Goal: Information Seeking & Learning: Learn about a topic

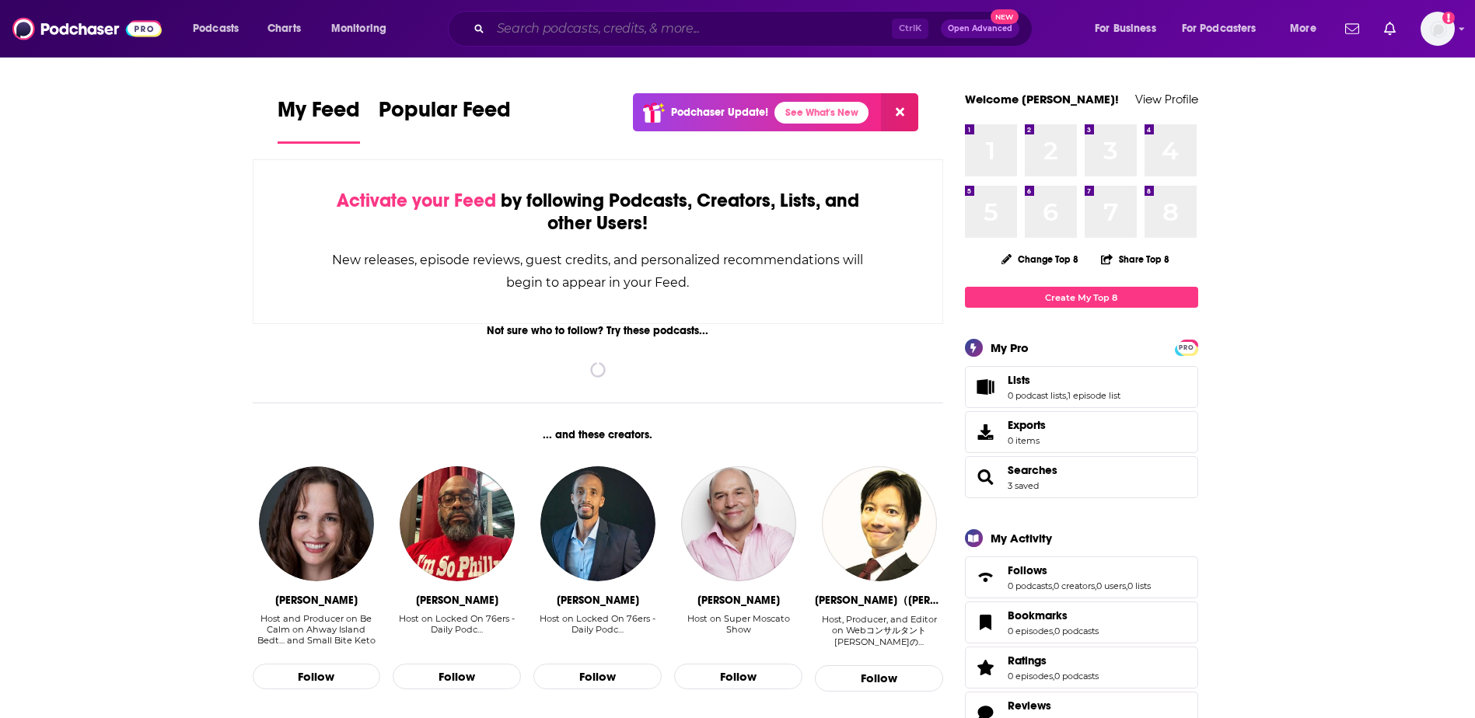
click at [634, 26] on input "Search podcasts, credits, & more..." at bounding box center [690, 28] width 401 height 25
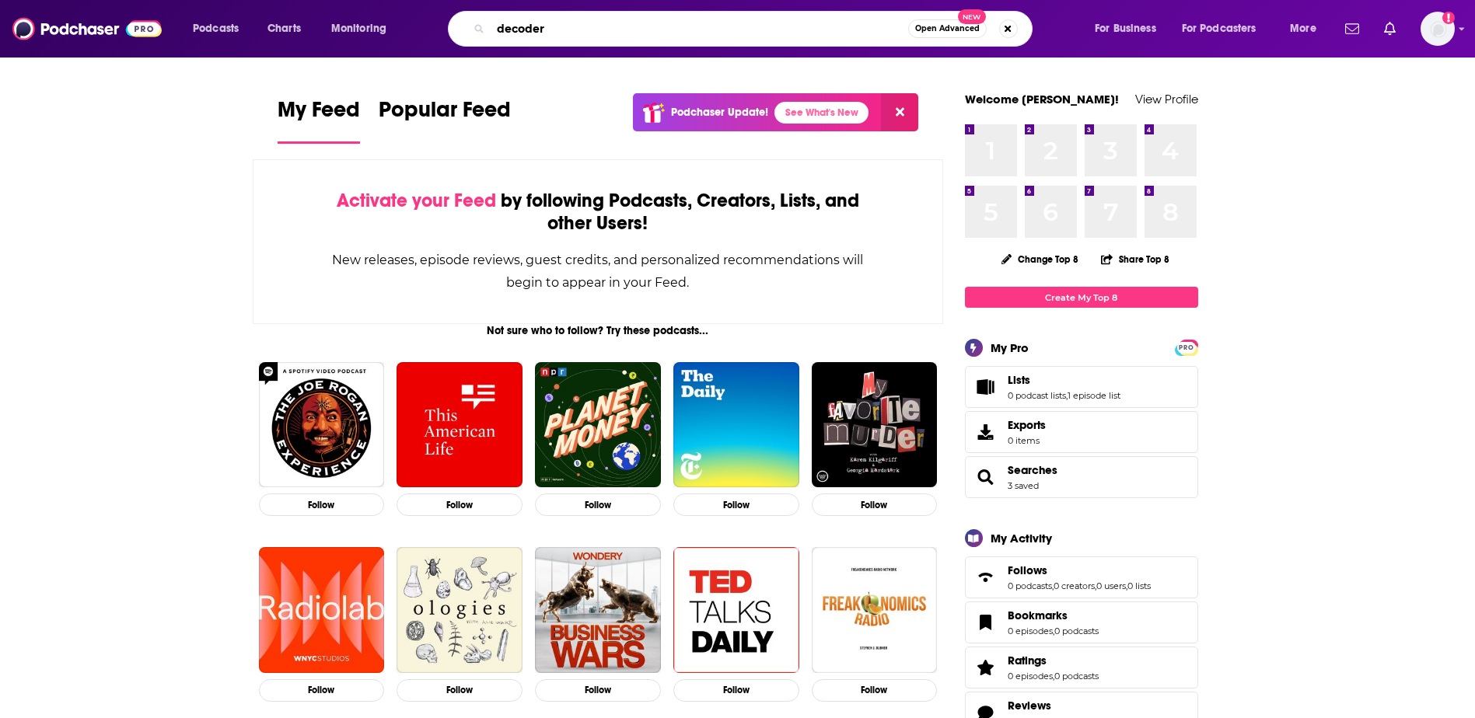
type input "decoder"
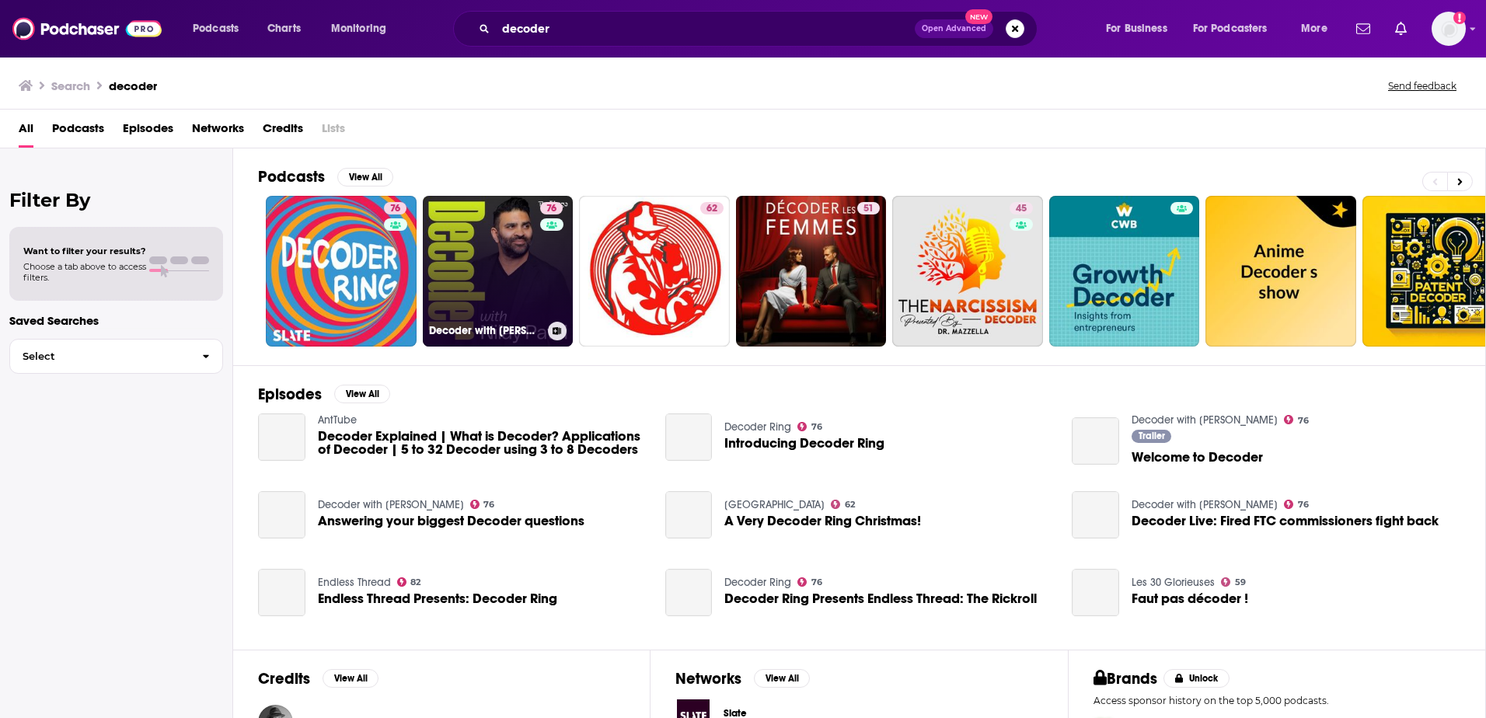
click at [482, 256] on link "76 Decoder with [PERSON_NAME]" at bounding box center [498, 271] width 151 height 151
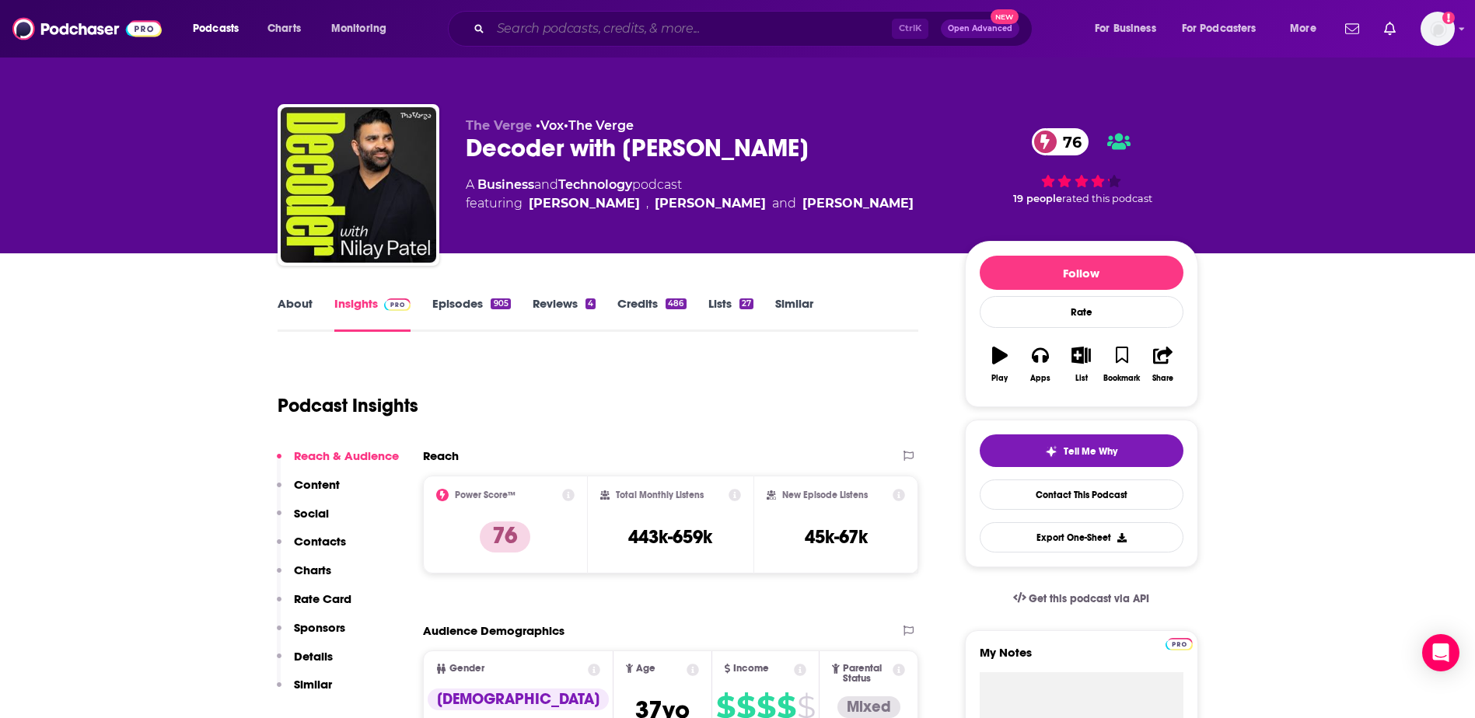
click at [652, 20] on input "Search podcasts, credits, & more..." at bounding box center [690, 28] width 401 height 25
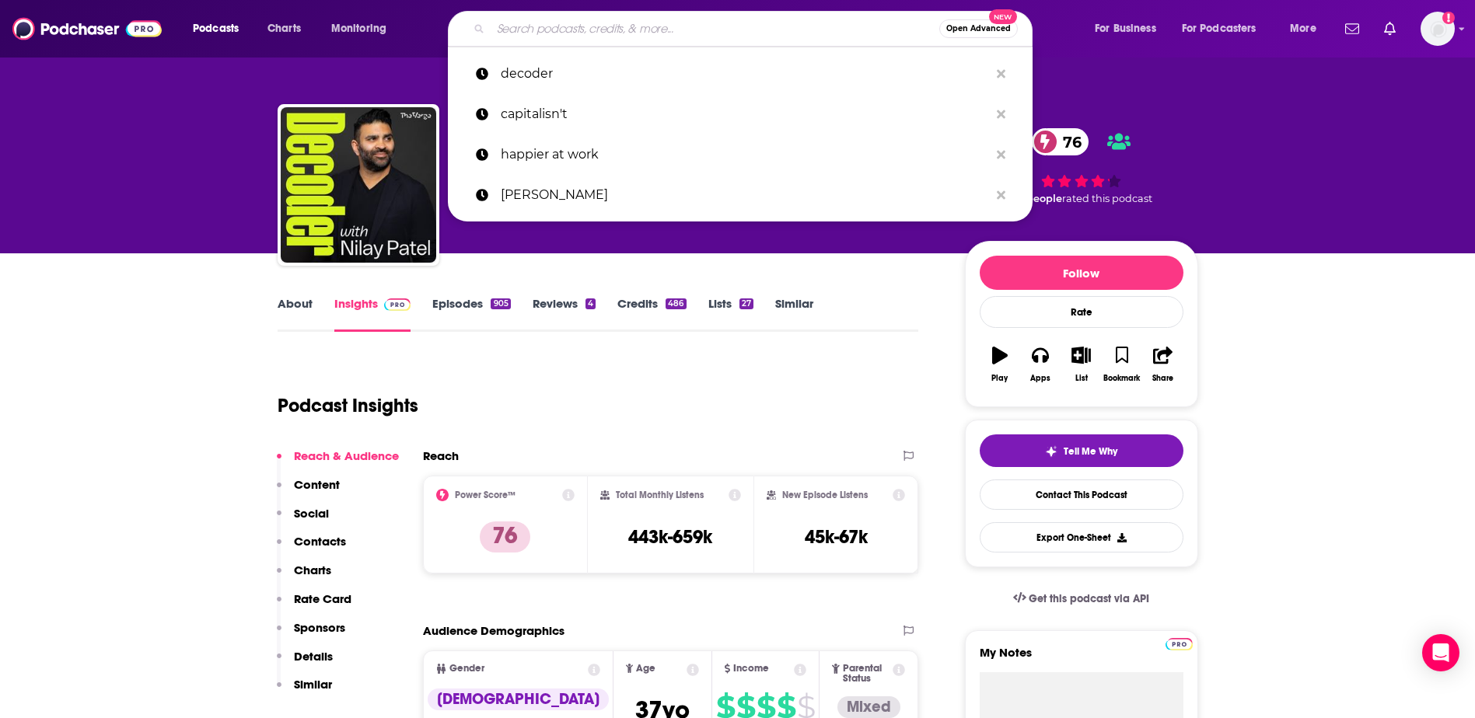
paste input "Fractal's"
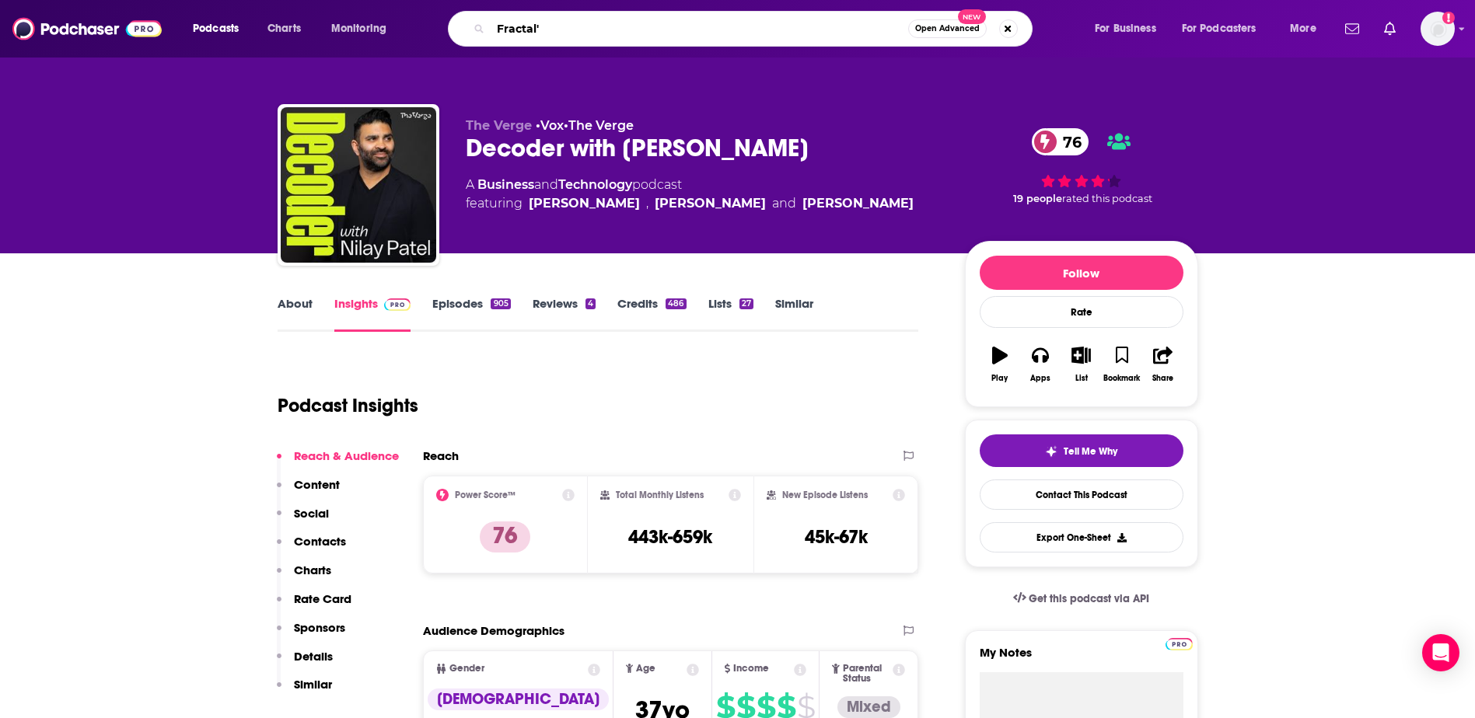
type input "Fractal"
